Goal: Information Seeking & Learning: Learn about a topic

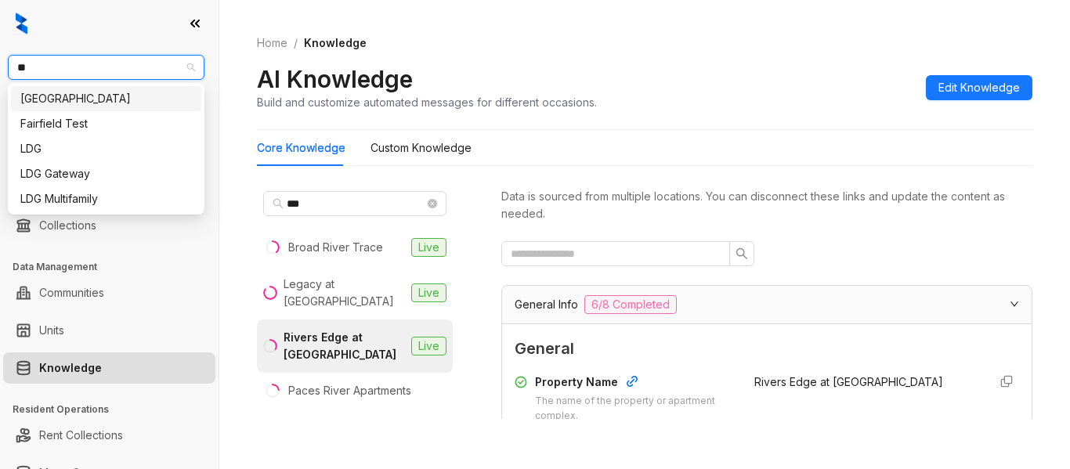
scroll to position [2134, 0]
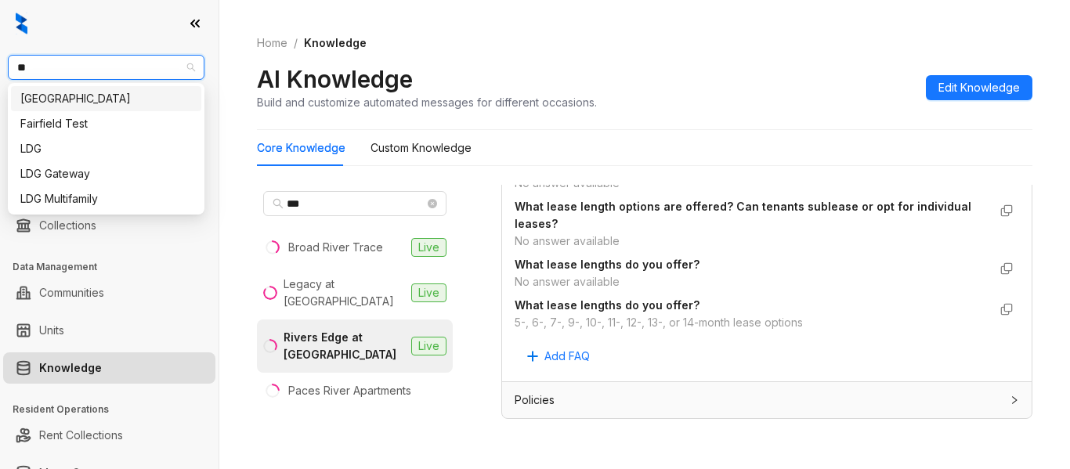
type input "***"
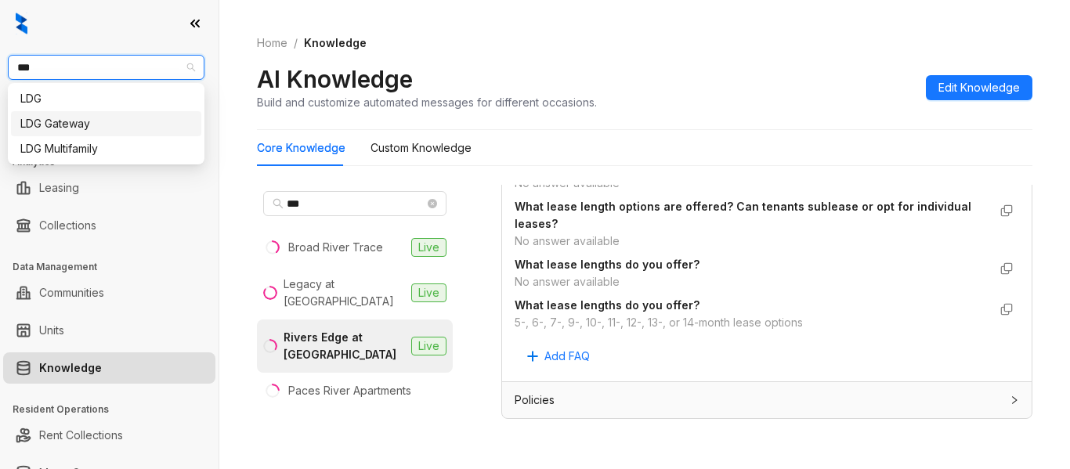
click at [109, 120] on div "LDG Gateway" at bounding box center [105, 123] width 171 height 17
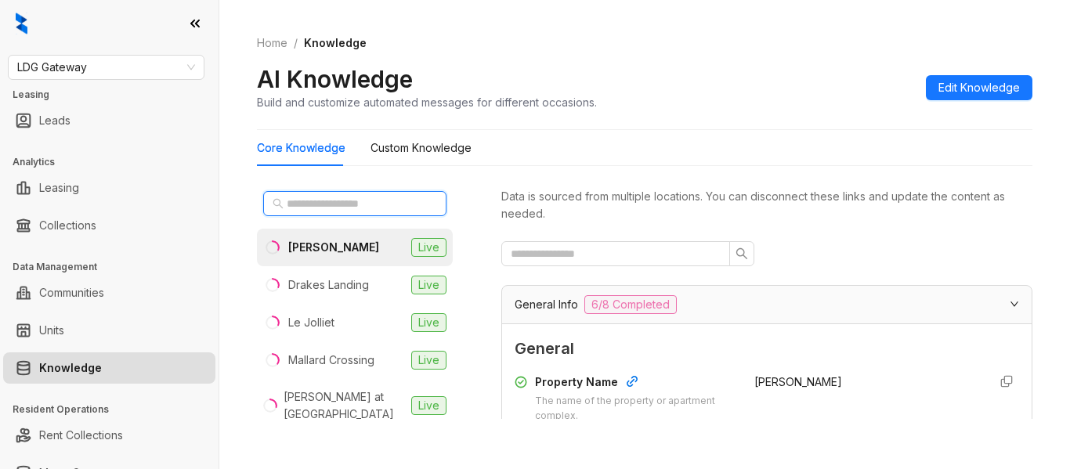
click at [346, 196] on input "text" at bounding box center [356, 203] width 138 height 17
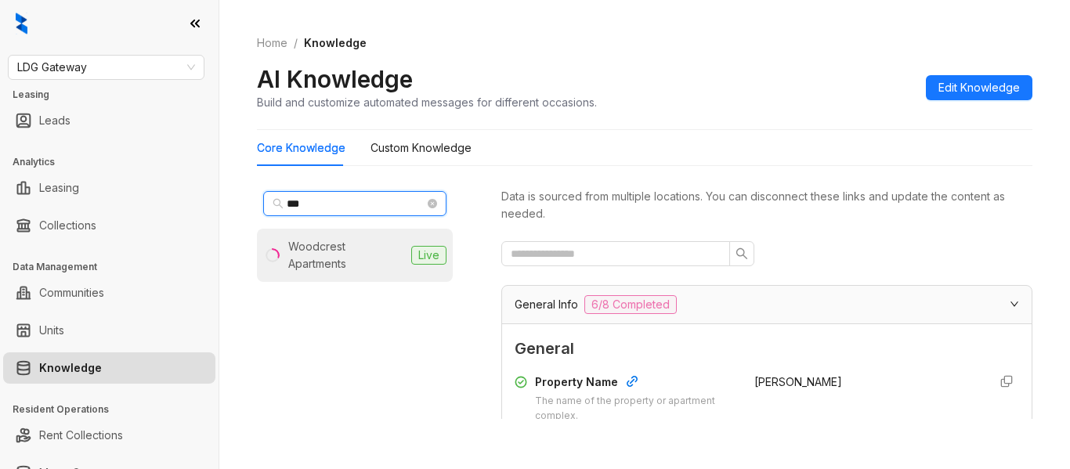
type input "***"
click at [359, 255] on div "Woodcrest Apartments" at bounding box center [346, 255] width 117 height 34
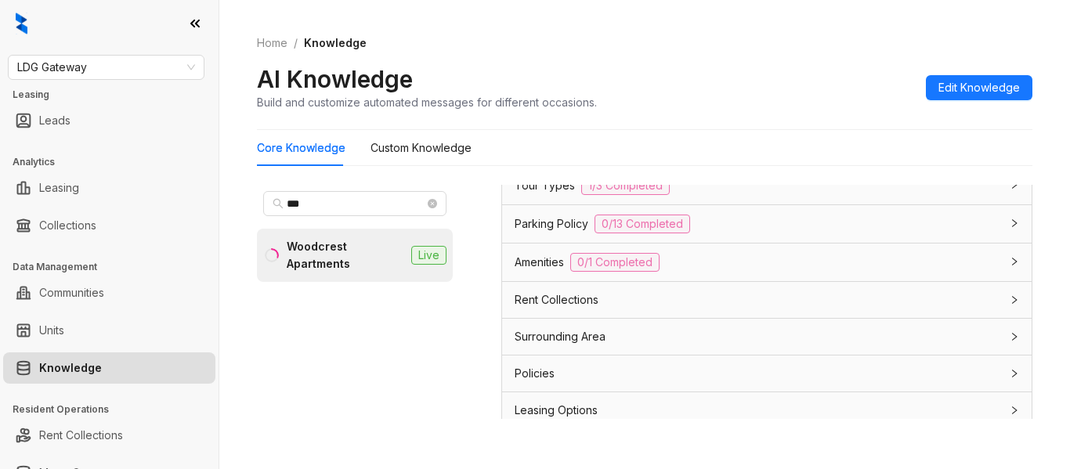
scroll to position [1326, 0]
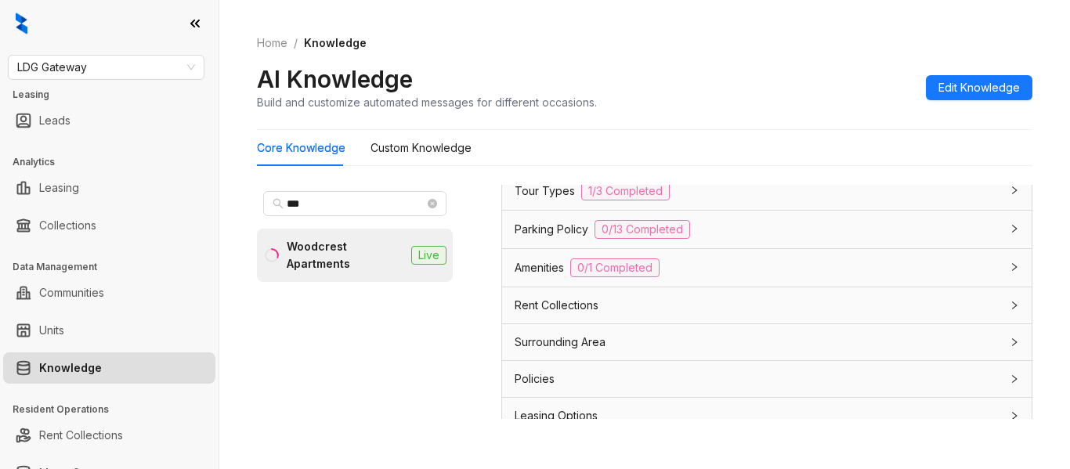
click at [585, 381] on div "Policies" at bounding box center [756, 378] width 485 height 17
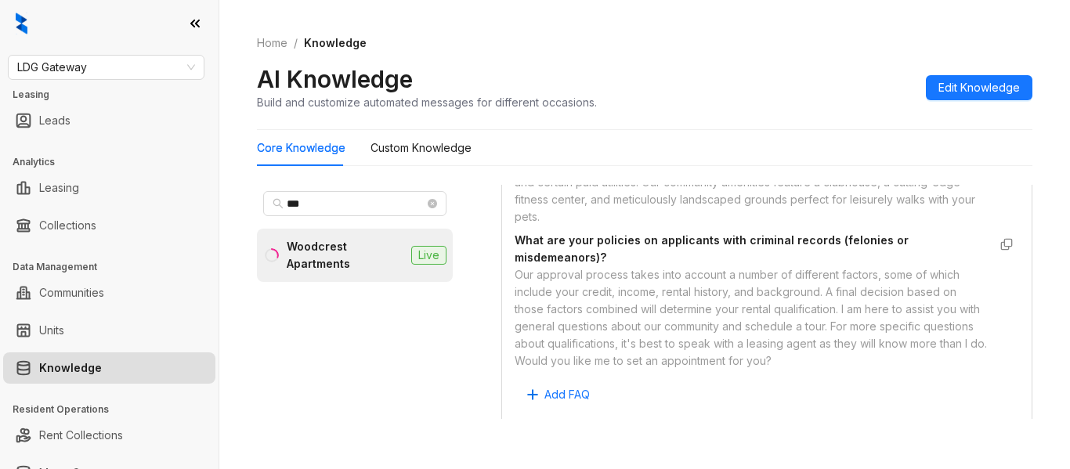
scroll to position [2038, 0]
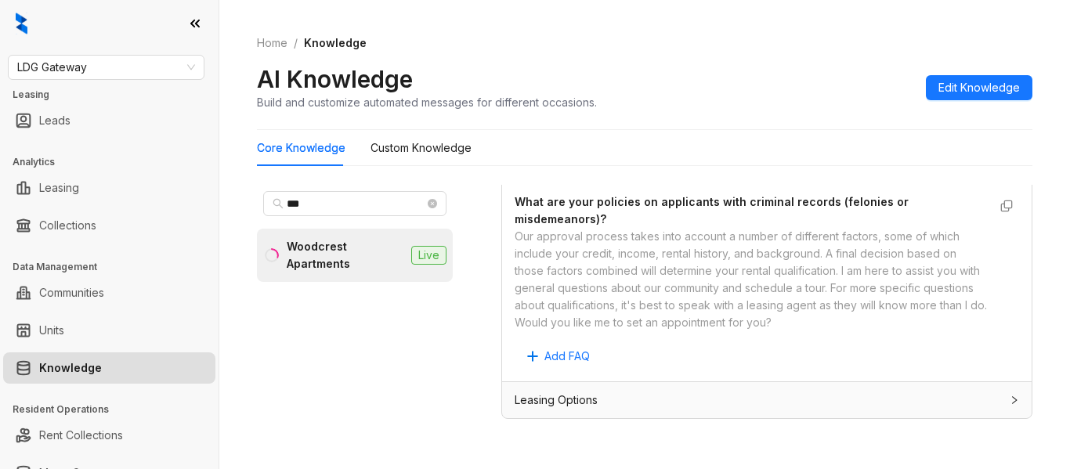
click at [540, 391] on span "Leasing Options" at bounding box center [555, 399] width 83 height 17
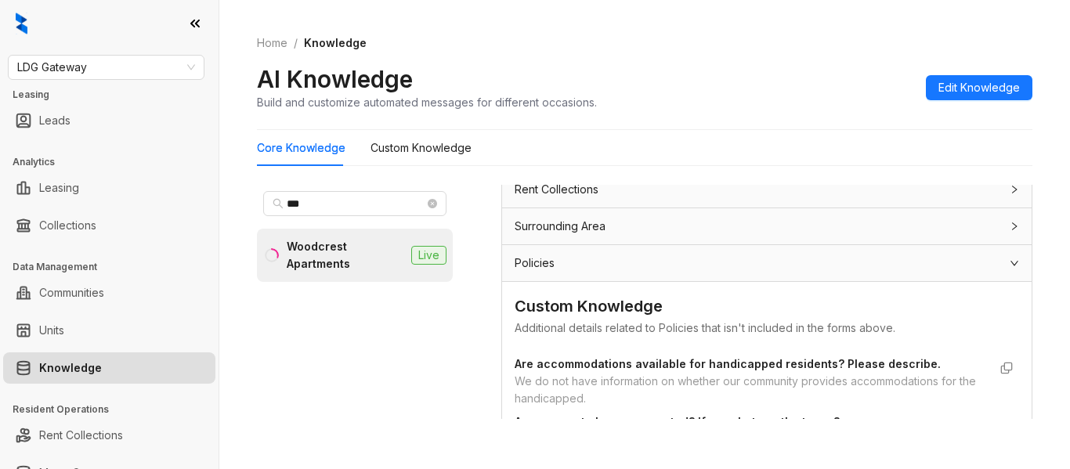
scroll to position [1295, 0]
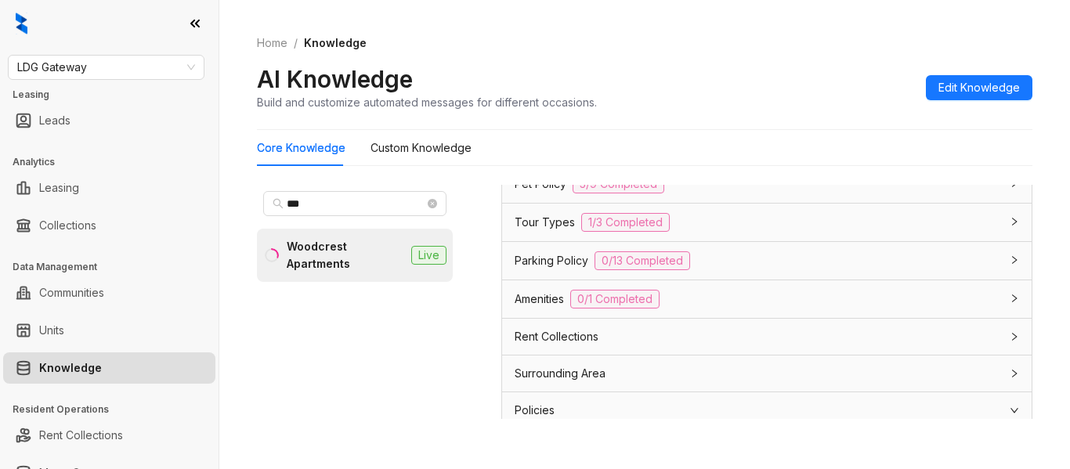
click at [557, 417] on div "Policies" at bounding box center [756, 410] width 485 height 17
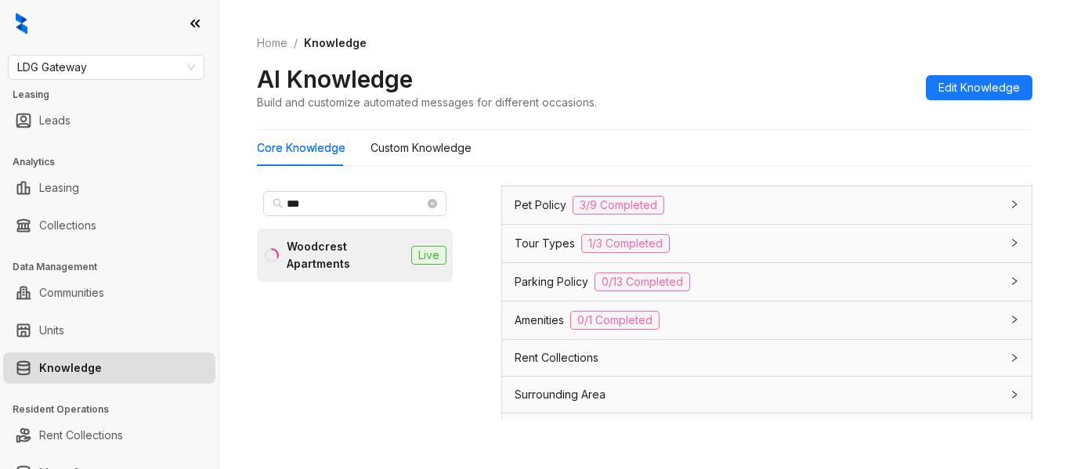
scroll to position [1267, 0]
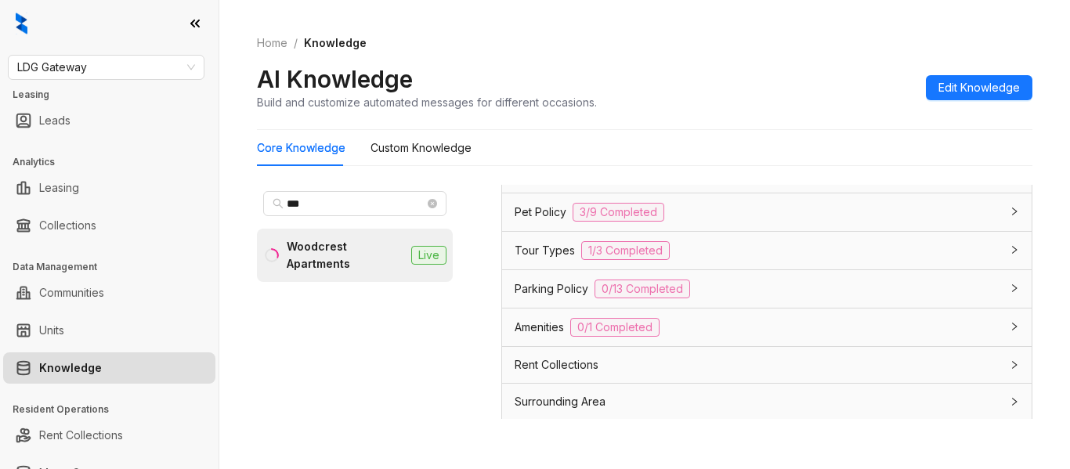
click at [951, 364] on div "Rent Collections" at bounding box center [756, 364] width 485 height 17
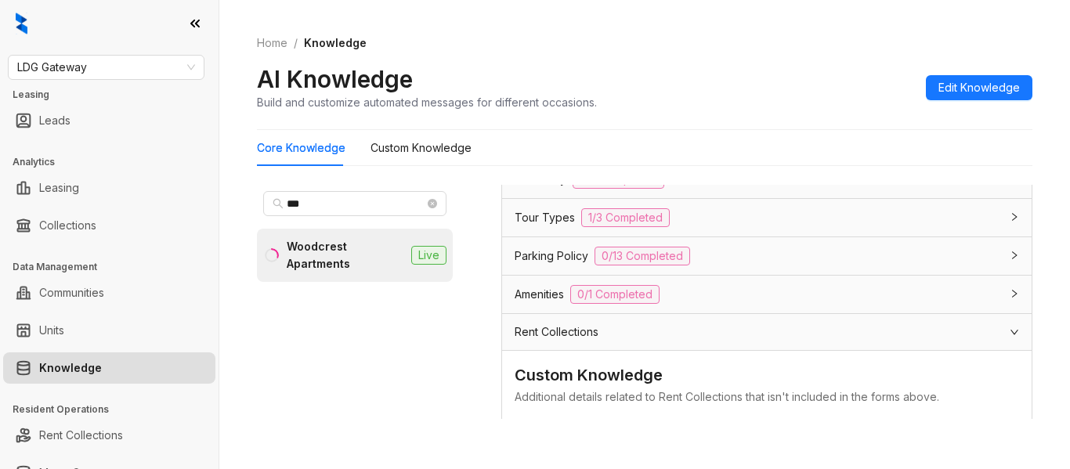
scroll to position [1242, 0]
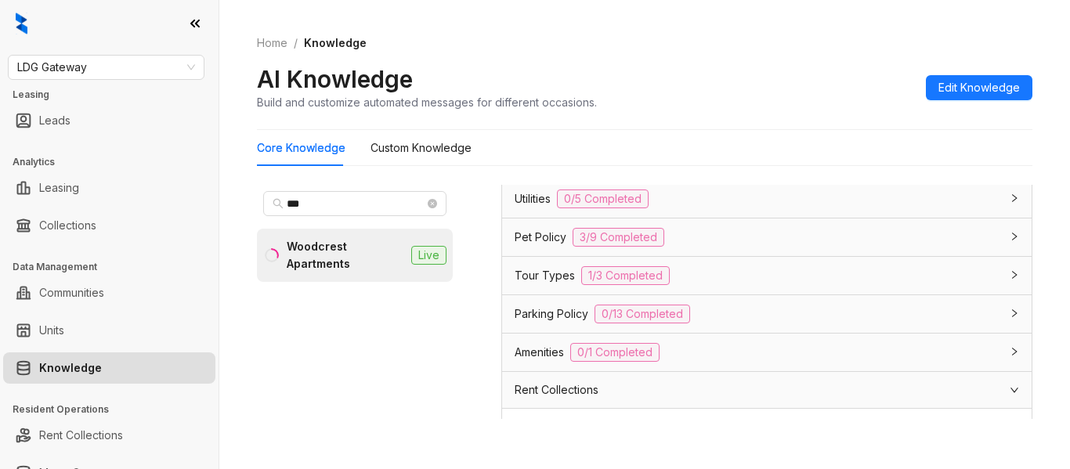
click at [730, 389] on div "Rent Collections" at bounding box center [756, 389] width 485 height 17
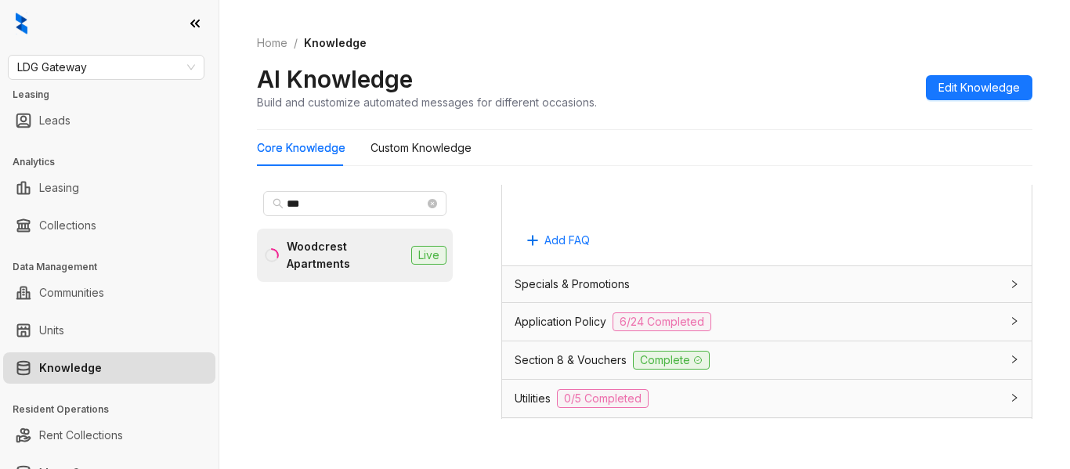
scroll to position [1035, 0]
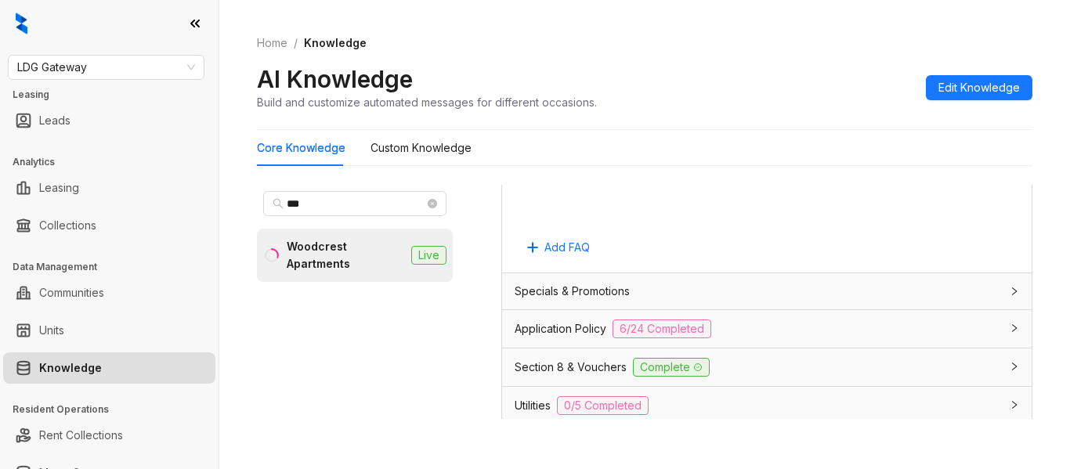
click at [882, 366] on div "Section 8 & Vouchers Complete" at bounding box center [756, 367] width 485 height 19
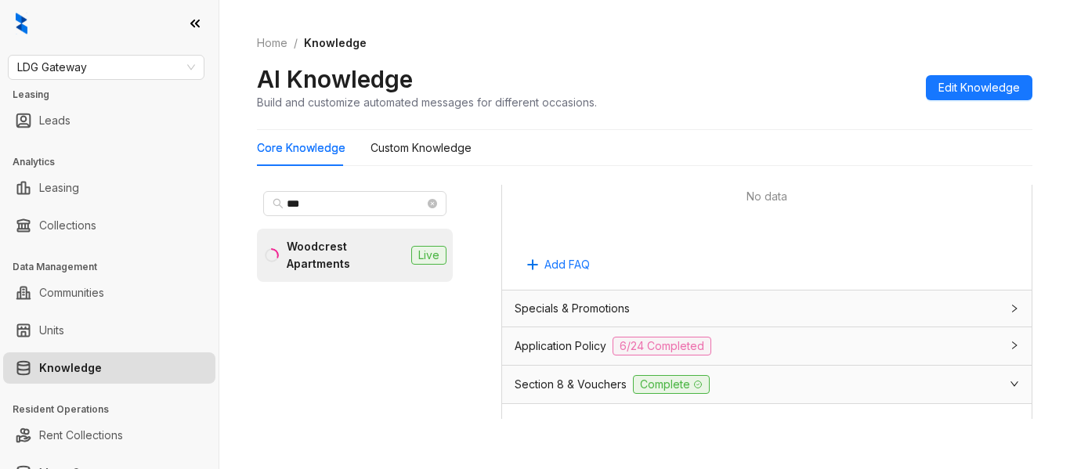
scroll to position [1044, 0]
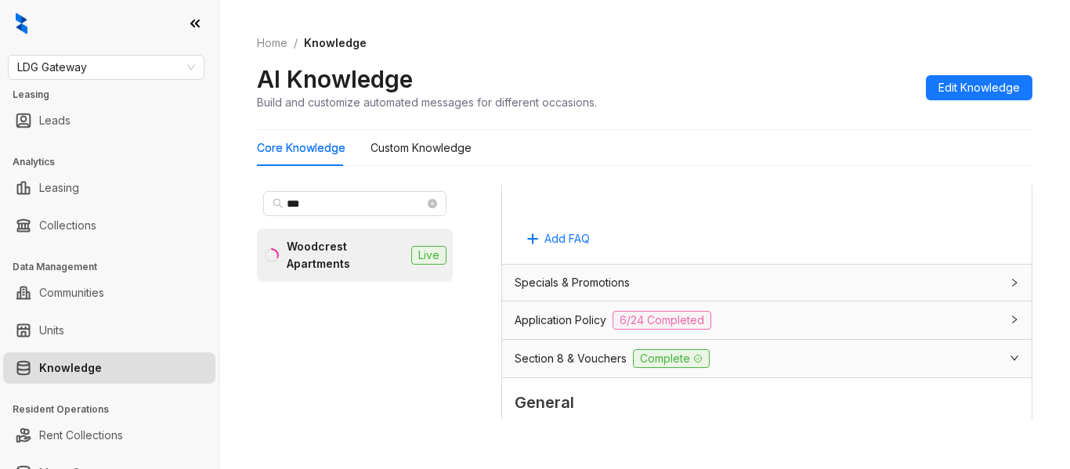
click at [911, 370] on div "Section 8 & Vouchers Complete" at bounding box center [766, 359] width 529 height 38
click at [924, 312] on div "Application Policy 6/24 Completed" at bounding box center [756, 320] width 485 height 19
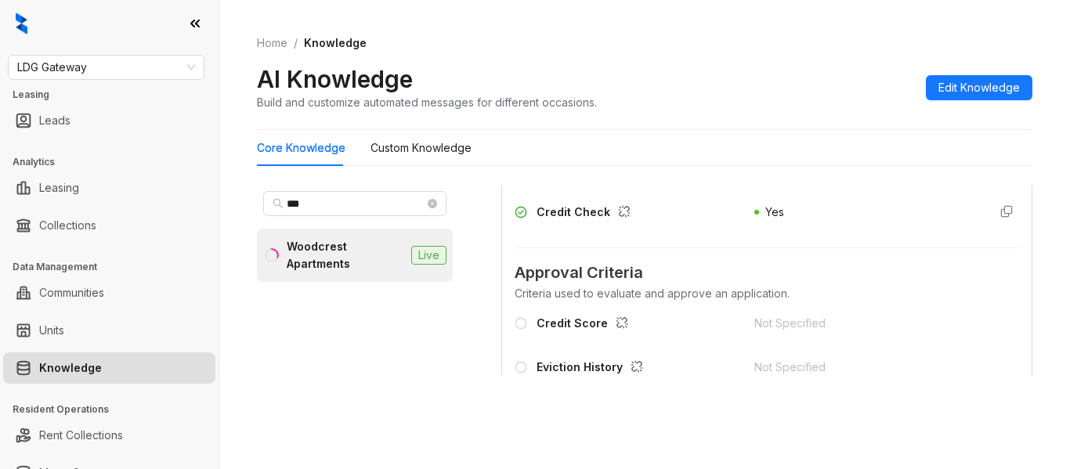
scroll to position [1436, 0]
